Goal: Task Accomplishment & Management: Manage account settings

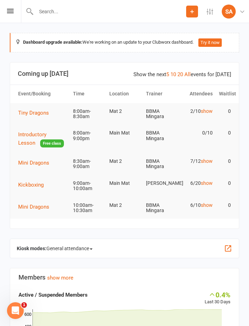
click at [44, 115] on span "Tiny Dragons" at bounding box center [33, 113] width 31 height 6
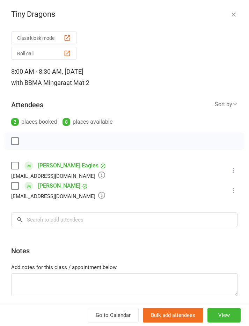
click at [237, 169] on icon at bounding box center [233, 170] width 7 height 7
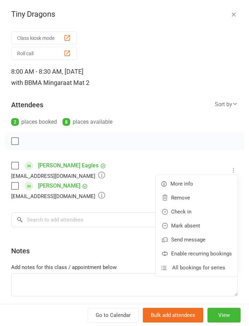
click at [191, 224] on link "Mark absent" at bounding box center [197, 226] width 82 height 14
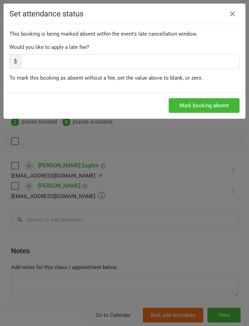
click at [202, 106] on button "Mark booking absent" at bounding box center [204, 105] width 71 height 15
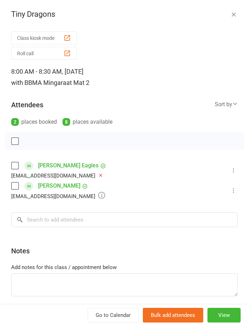
click at [236, 191] on icon at bounding box center [233, 190] width 7 height 7
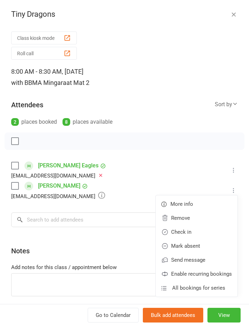
click at [194, 246] on link "Mark absent" at bounding box center [197, 246] width 82 height 14
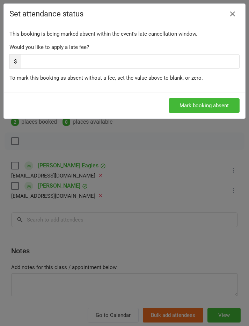
click at [198, 105] on button "Mark booking absent" at bounding box center [204, 105] width 71 height 15
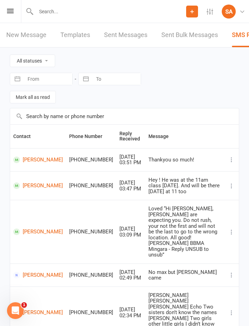
click at [13, 10] on icon at bounding box center [10, 11] width 7 height 5
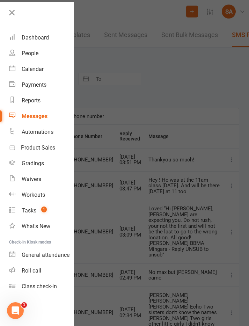
click at [46, 38] on div "Dashboard" at bounding box center [35, 37] width 27 height 7
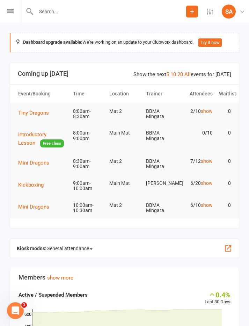
click at [35, 161] on span "Mini Dragons" at bounding box center [33, 163] width 31 height 6
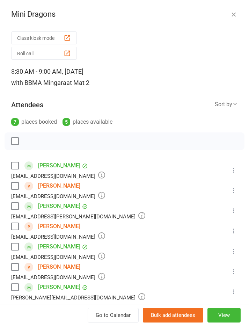
scroll to position [58, 0]
click at [235, 272] on icon at bounding box center [233, 271] width 7 height 7
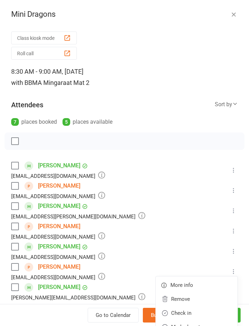
click at [174, 238] on li "Solomon Gray marshallgray@live.com Booked More info Remove Check in Mark absent…" at bounding box center [124, 231] width 227 height 20
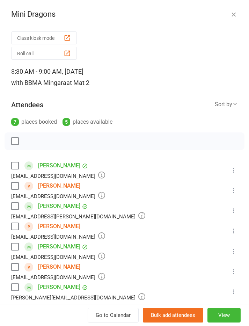
click at [234, 189] on icon at bounding box center [233, 190] width 7 height 7
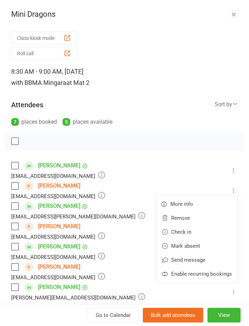
click at [186, 231] on link "Check in" at bounding box center [197, 232] width 82 height 14
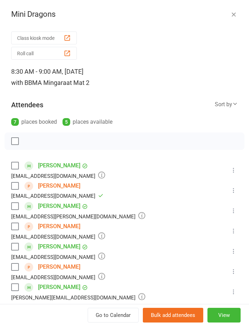
click at [232, 211] on icon at bounding box center [233, 210] width 7 height 7
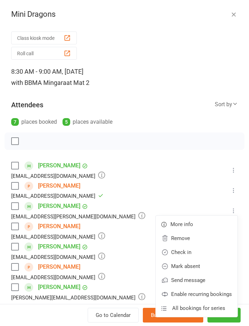
click at [191, 253] on link "Check in" at bounding box center [197, 252] width 82 height 14
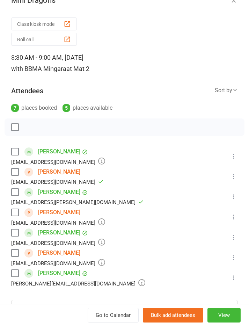
scroll to position [16, 0]
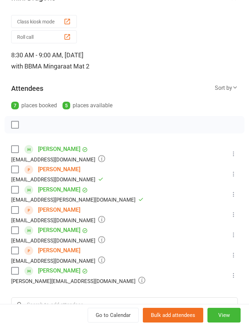
click at [234, 154] on icon at bounding box center [233, 153] width 7 height 7
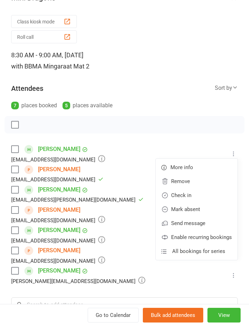
click at [186, 197] on link "Check in" at bounding box center [197, 195] width 82 height 14
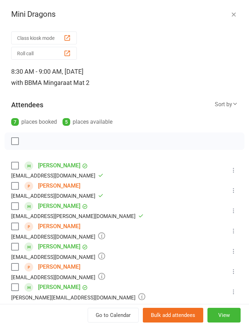
scroll to position [0, 0]
click at [237, 248] on button at bounding box center [234, 251] width 8 height 8
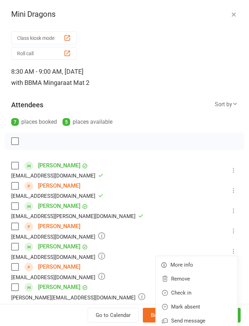
click at [189, 293] on link "Check in" at bounding box center [197, 293] width 82 height 14
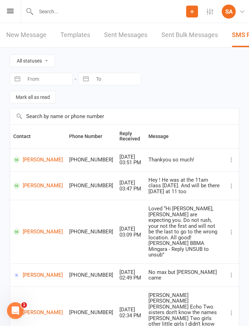
click at [8, 9] on icon at bounding box center [10, 11] width 7 height 5
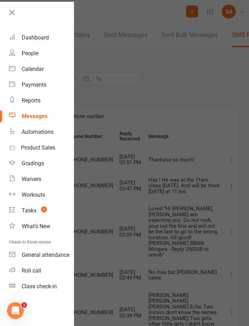
click at [40, 38] on div "Dashboard" at bounding box center [35, 37] width 27 height 7
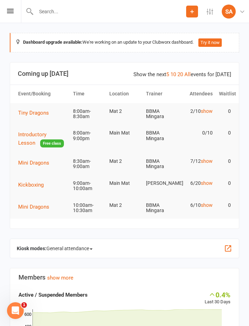
click at [34, 182] on span "Kickboxing" at bounding box center [31, 185] width 26 height 6
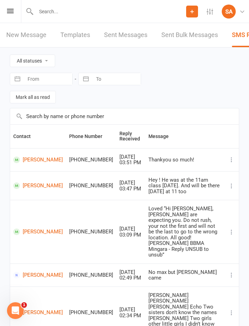
click at [13, 10] on icon at bounding box center [10, 11] width 7 height 5
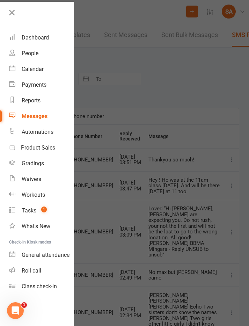
click at [45, 34] on div "Dashboard" at bounding box center [35, 37] width 27 height 7
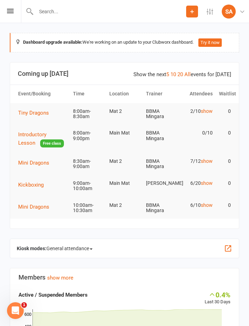
click at [37, 205] on span "Mini Dragons" at bounding box center [33, 207] width 31 height 6
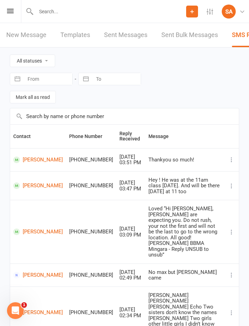
click at [11, 12] on icon at bounding box center [10, 11] width 7 height 5
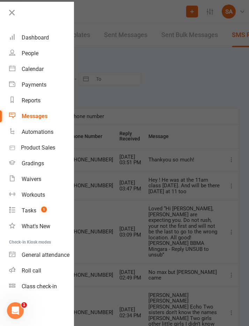
click at [32, 62] on link "Calendar" at bounding box center [41, 69] width 65 height 16
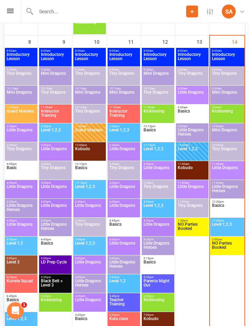
scroll to position [586, 0]
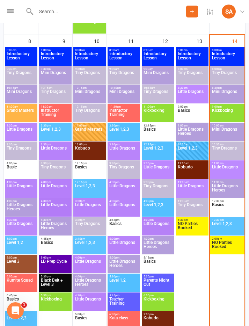
click at [224, 151] on span "Tiny Dragons" at bounding box center [227, 152] width 31 height 13
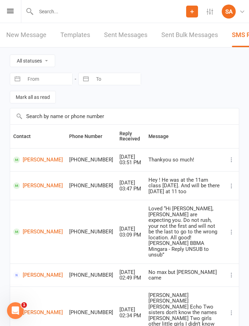
click at [12, 13] on icon at bounding box center [10, 11] width 7 height 5
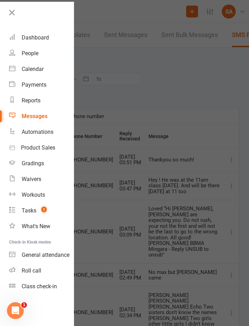
click at [41, 39] on div "Dashboard" at bounding box center [35, 37] width 27 height 7
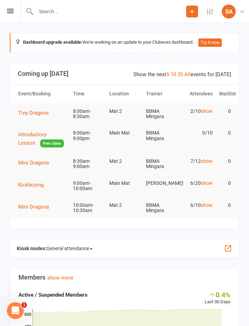
click at [11, 13] on icon at bounding box center [10, 11] width 7 height 5
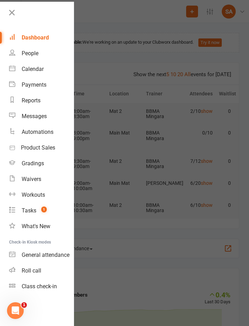
click at [37, 70] on div "Calendar" at bounding box center [33, 69] width 22 height 7
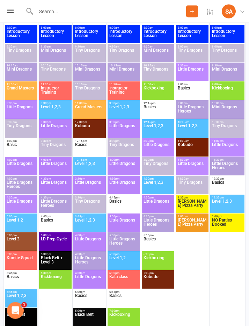
scroll to position [149, 0]
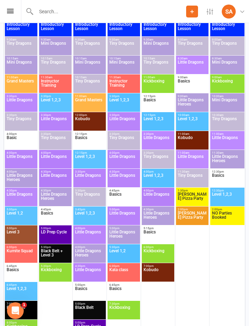
click at [226, 141] on span "Little Dragons" at bounding box center [227, 142] width 31 height 13
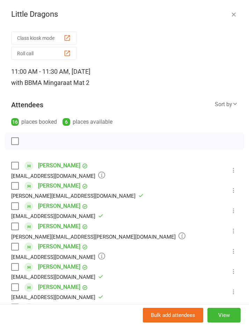
scroll to position [168, 0]
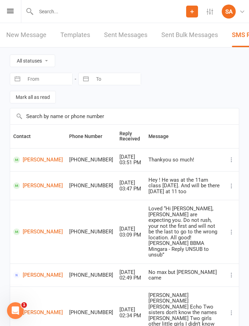
click at [12, 12] on icon at bounding box center [10, 11] width 7 height 5
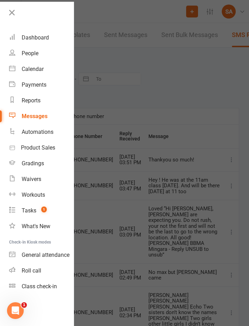
click at [40, 71] on div "Calendar" at bounding box center [33, 69] width 22 height 7
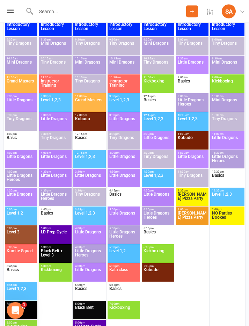
scroll to position [187, 0]
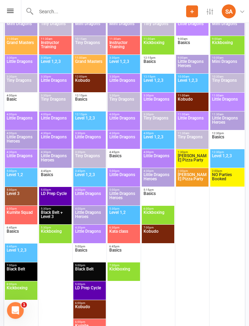
click at [225, 121] on span "Little Dragons Heroes" at bounding box center [227, 122] width 31 height 13
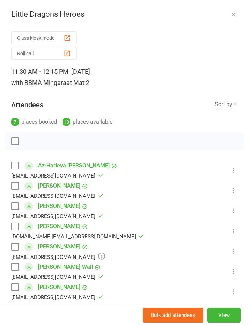
scroll to position [207, 0]
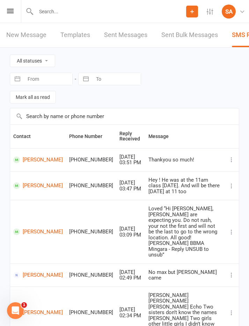
click at [13, 12] on icon at bounding box center [10, 11] width 7 height 5
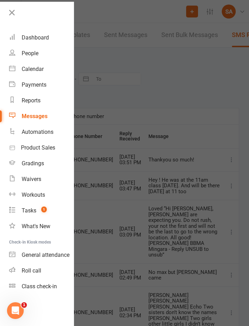
click at [38, 70] on div "Calendar" at bounding box center [33, 69] width 22 height 7
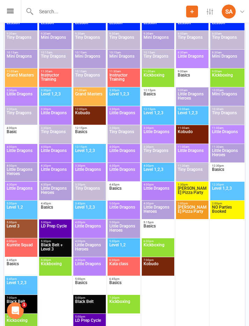
scroll to position [155, 0]
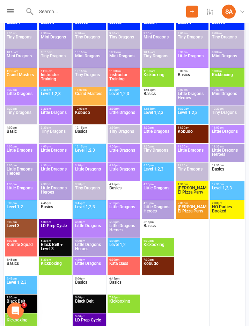
click at [225, 172] on span "Basics" at bounding box center [227, 173] width 31 height 13
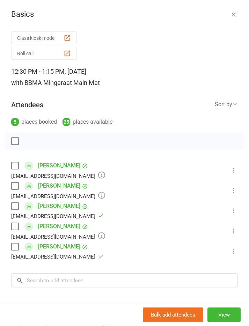
scroll to position [175, 0]
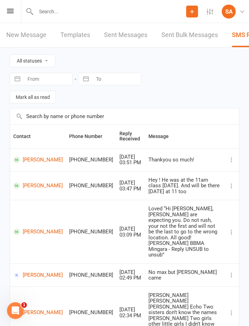
click at [14, 8] on div "Prospect Member Non-attending contact Class / event Appointment Grading event T…" at bounding box center [124, 11] width 249 height 23
click at [13, 13] on icon at bounding box center [10, 11] width 7 height 5
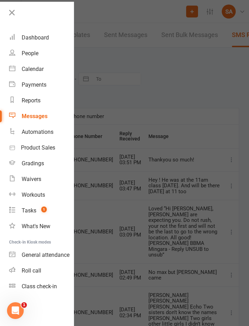
click at [38, 67] on div "Calendar" at bounding box center [33, 69] width 22 height 7
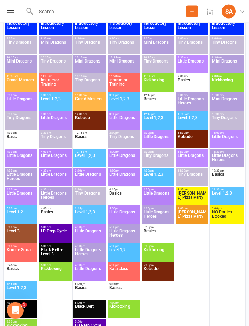
scroll to position [150, 0]
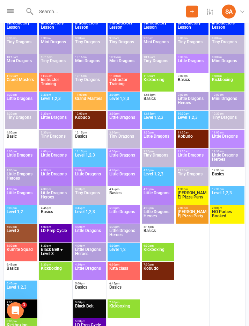
click at [225, 196] on span "Level 1,2,3" at bounding box center [227, 197] width 31 height 13
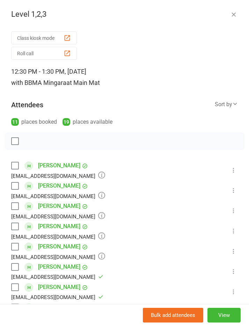
scroll to position [0, 0]
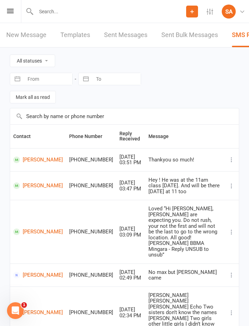
click at [10, 9] on icon at bounding box center [10, 11] width 7 height 5
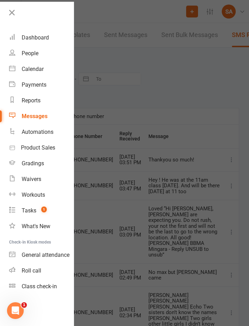
click at [39, 70] on div "Calendar" at bounding box center [33, 69] width 22 height 7
